Goal: Task Accomplishment & Management: Use online tool/utility

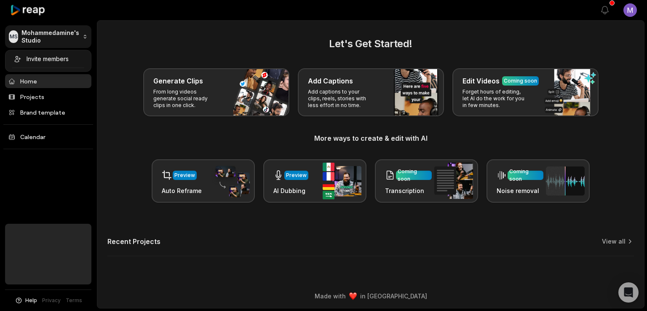
click at [54, 39] on html "MS [PERSON_NAME]'s Studio Create Project Home Projects Brand template Calendar …" at bounding box center [323, 155] width 647 height 311
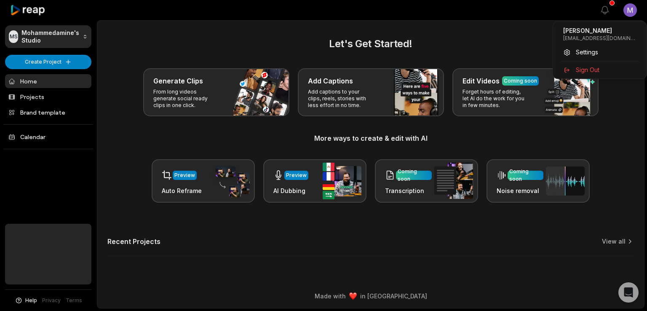
click at [623, 12] on html "MS [PERSON_NAME]'s Studio Create Project Home Projects Brand template Calendar …" at bounding box center [323, 155] width 647 height 311
click at [507, 39] on html "MS [PERSON_NAME]'s Studio Create Project Home Projects Brand template Calendar …" at bounding box center [323, 155] width 647 height 311
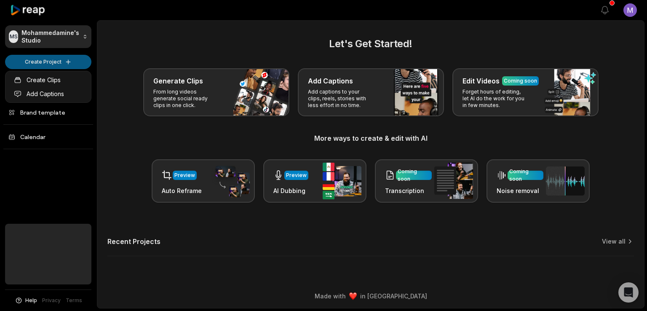
click at [72, 61] on html "MS [PERSON_NAME]'s Studio Create Project Home Projects Brand template Calendar …" at bounding box center [323, 155] width 647 height 311
click at [55, 74] on link "Create Clips" at bounding box center [48, 80] width 82 height 14
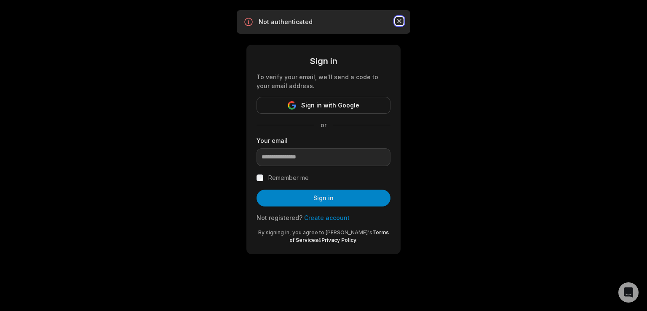
click at [398, 21] on icon "button" at bounding box center [399, 21] width 4 height 4
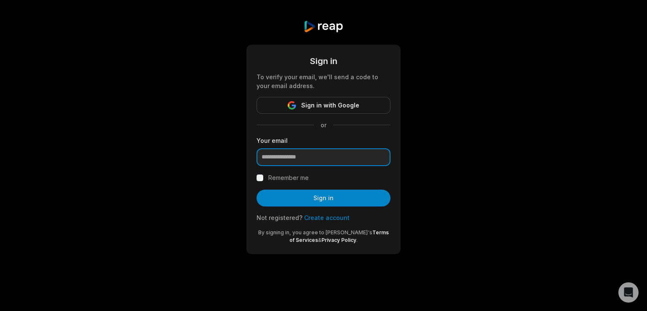
click at [266, 160] on input "email" at bounding box center [323, 157] width 134 height 18
type input "**"
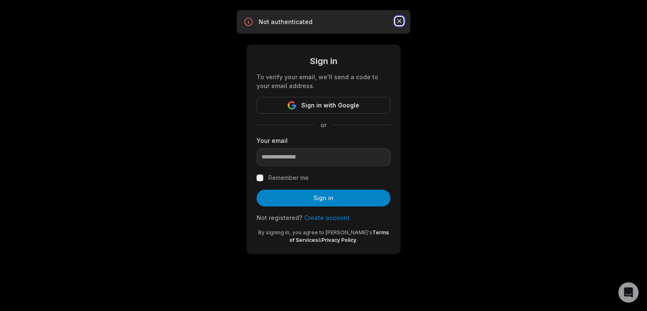
click at [396, 21] on icon "button" at bounding box center [399, 21] width 8 height 8
click at [401, 22] on icon "button" at bounding box center [399, 21] width 4 height 4
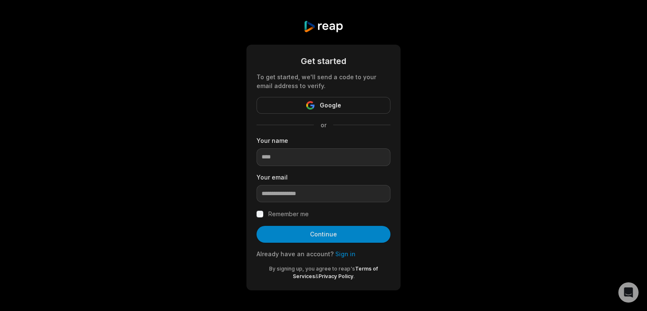
click at [345, 255] on link "Sign in" at bounding box center [345, 253] width 20 height 7
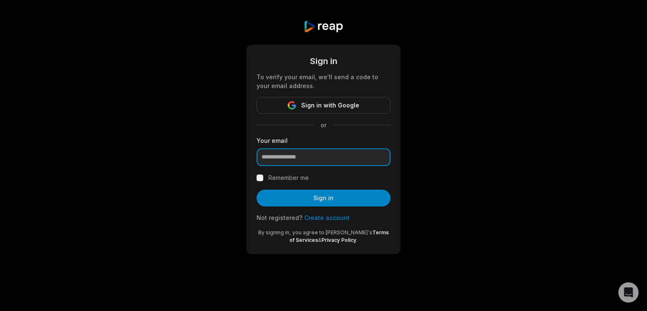
click at [309, 162] on input "email" at bounding box center [323, 157] width 134 height 18
type input "**********"
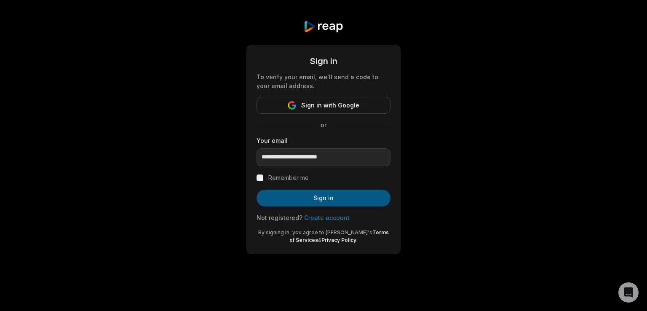
click at [319, 195] on button "Sign in" at bounding box center [323, 197] width 134 height 17
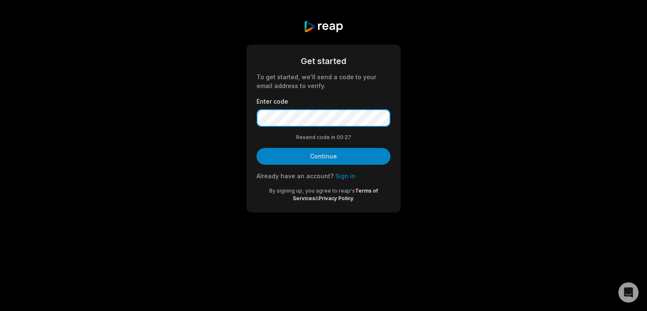
click at [256, 148] on button "Continue" at bounding box center [323, 156] width 134 height 17
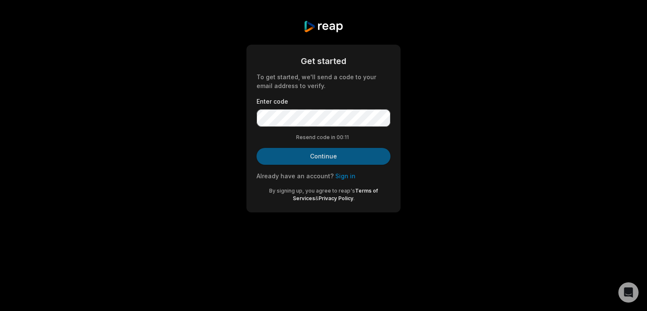
click at [318, 158] on button "Continue" at bounding box center [323, 156] width 134 height 17
